Goal: Information Seeking & Learning: Check status

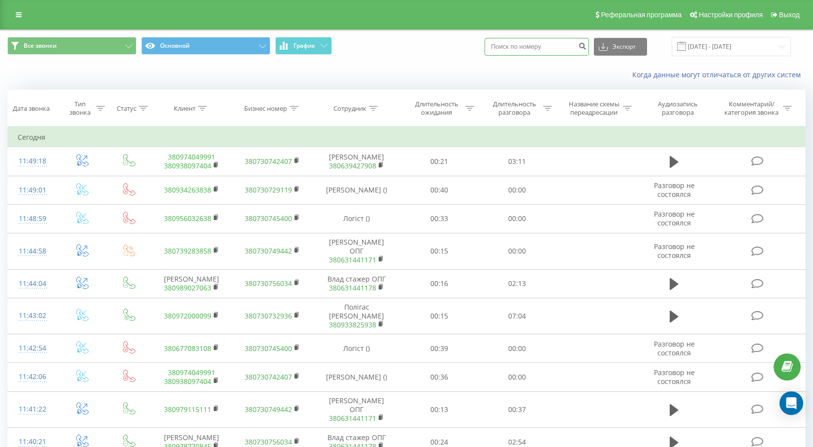
paste input "0938097404"
type input "0938097404"
click at [632, 47] on button "Экспорт" at bounding box center [620, 47] width 53 height 18
click at [537, 49] on input "0938097404" at bounding box center [536, 47] width 104 height 18
click at [567, 47] on input "0938097404" at bounding box center [536, 47] width 104 height 18
